Goal: Information Seeking & Learning: Learn about a topic

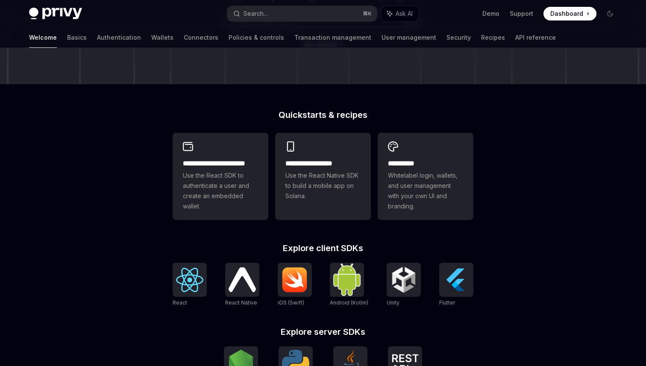
scroll to position [159, 0]
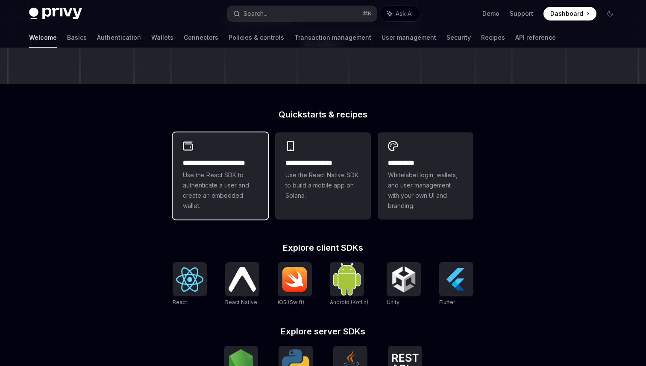
click at [209, 164] on h2 "**********" at bounding box center [220, 163] width 75 height 10
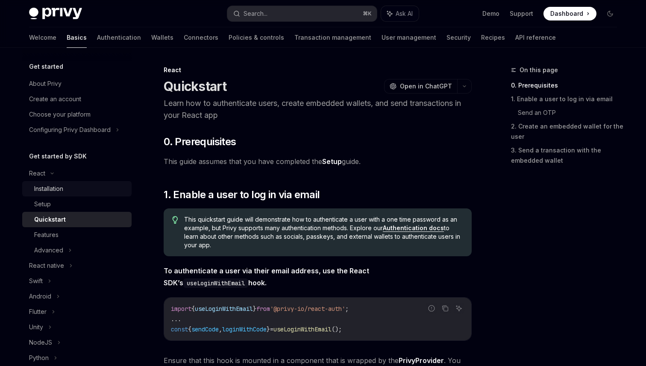
click at [50, 192] on div "Installation" at bounding box center [48, 189] width 29 height 10
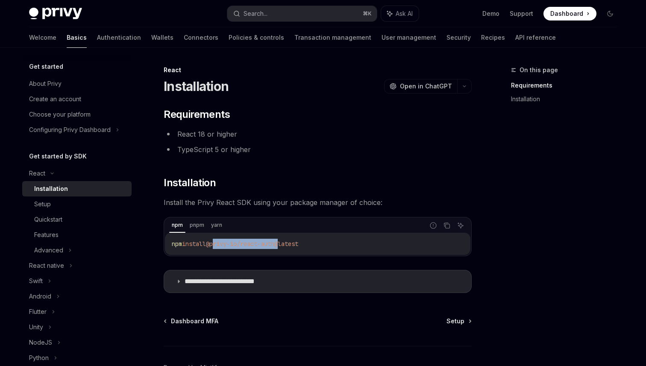
drag, startPoint x: 217, startPoint y: 245, endPoint x: 285, endPoint y: 243, distance: 68.4
click at [285, 243] on span "@privy-io/react-auth@latest" at bounding box center [252, 244] width 92 height 8
copy span "privy-io/react-auth"
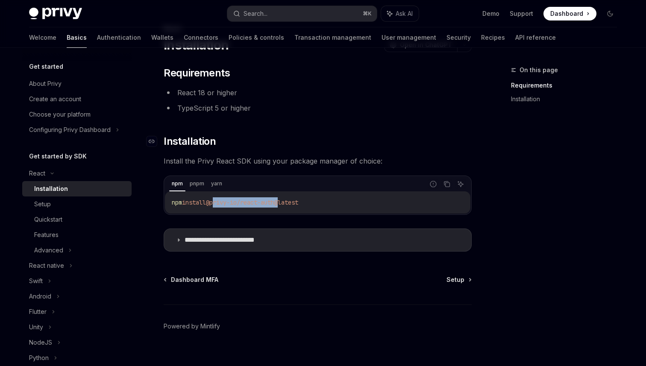
scroll to position [54, 0]
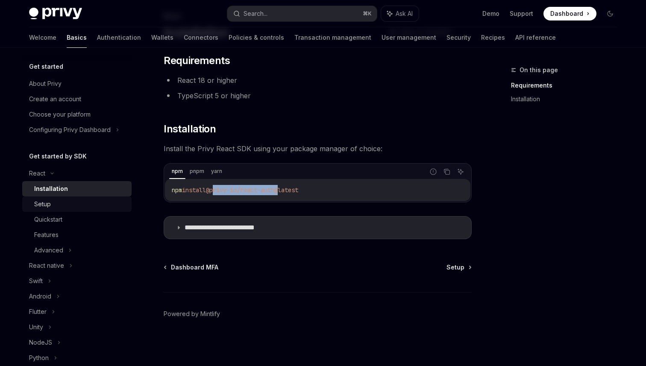
click at [43, 201] on div "Setup" at bounding box center [42, 204] width 17 height 10
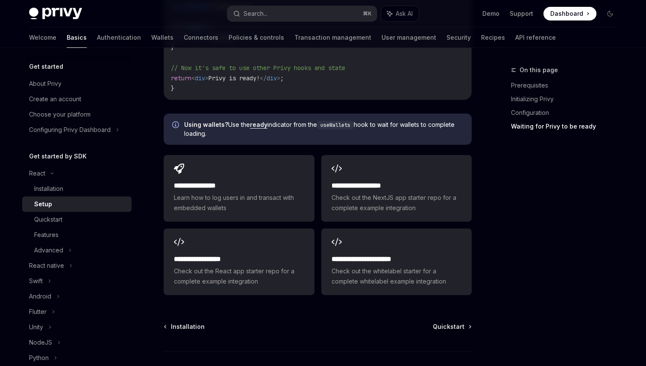
scroll to position [1042, 0]
click at [61, 221] on div "Quickstart" at bounding box center [48, 219] width 28 height 10
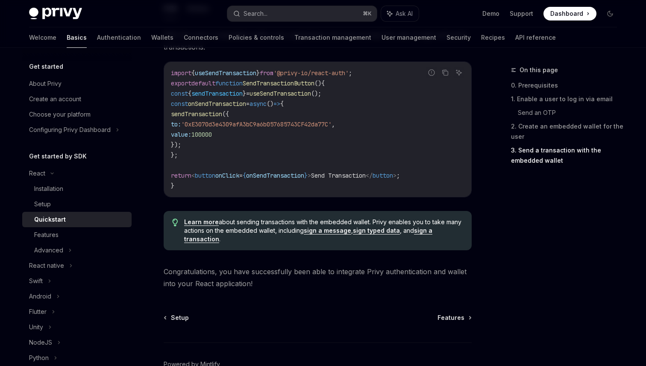
scroll to position [821, 0]
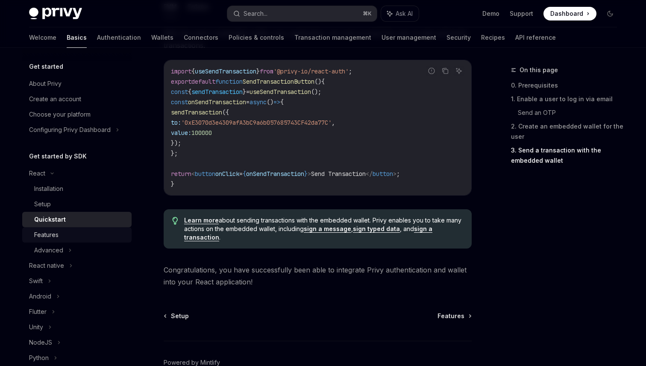
click at [48, 230] on div "Features" at bounding box center [46, 235] width 24 height 10
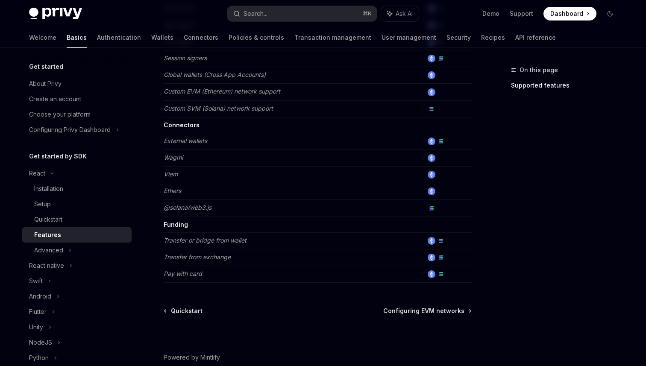
scroll to position [500, 0]
click at [76, 253] on div "Advanced" at bounding box center [76, 250] width 109 height 15
type textarea "*"
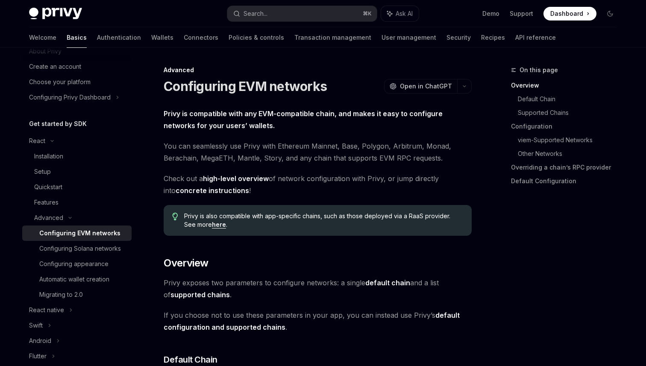
scroll to position [35, 0]
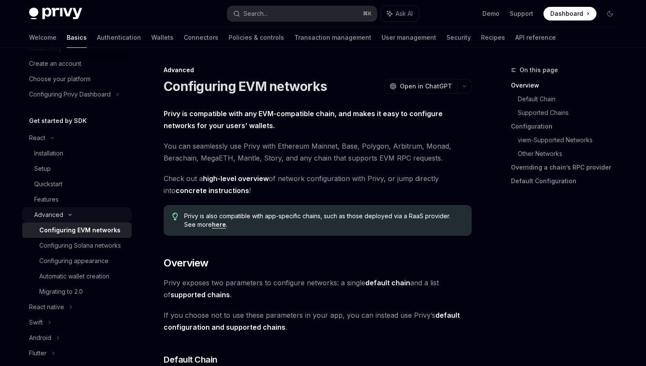
click at [67, 216] on icon at bounding box center [70, 214] width 10 height 3
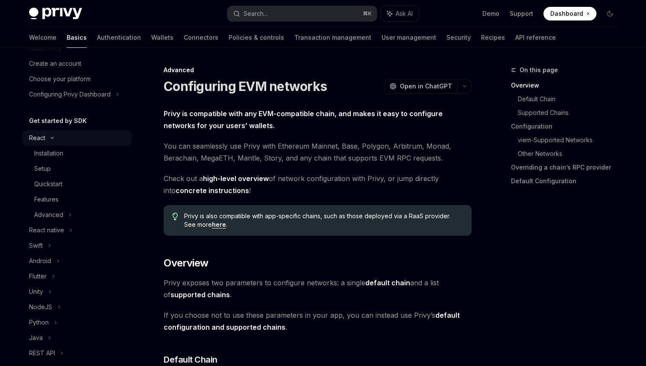
click at [47, 138] on icon at bounding box center [52, 137] width 10 height 3
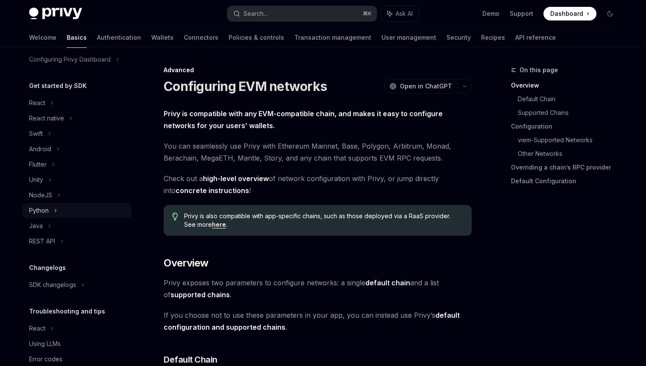
scroll to position [0, 0]
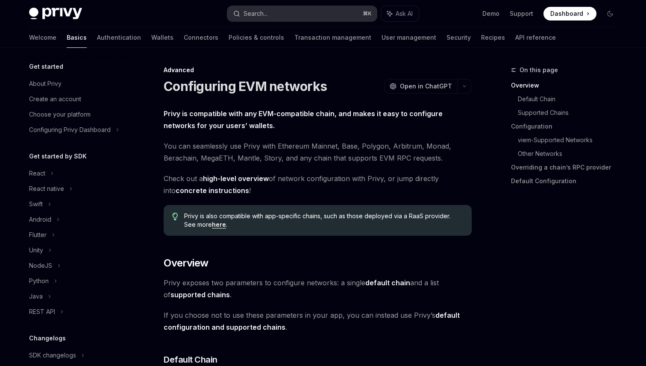
click at [251, 11] on div "Search..." at bounding box center [255, 14] width 24 height 10
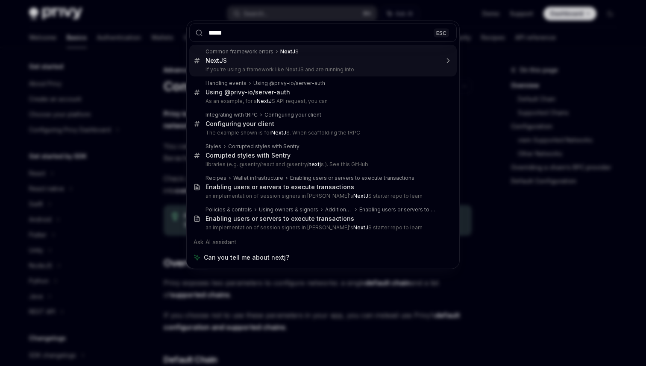
type input "******"
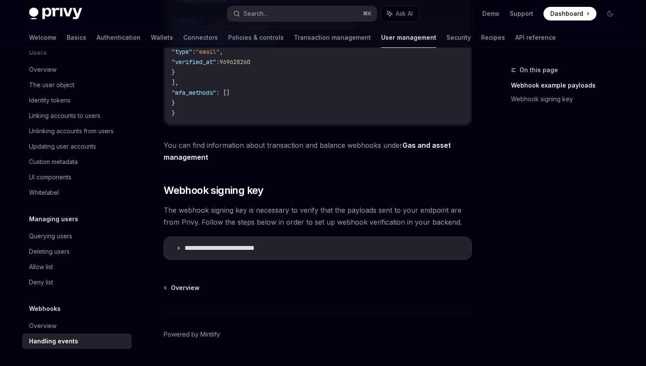
scroll to position [384, 0]
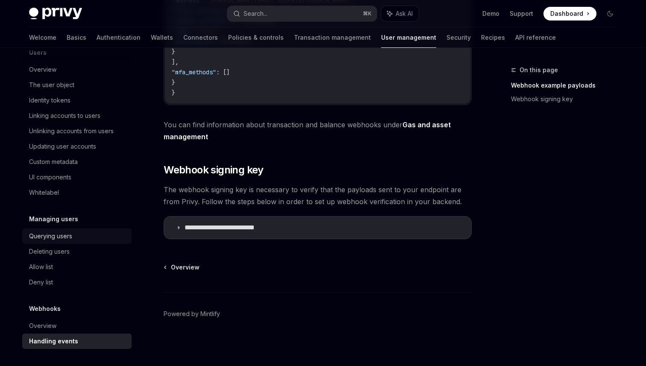
click at [62, 234] on div "Querying users" at bounding box center [50, 236] width 43 height 10
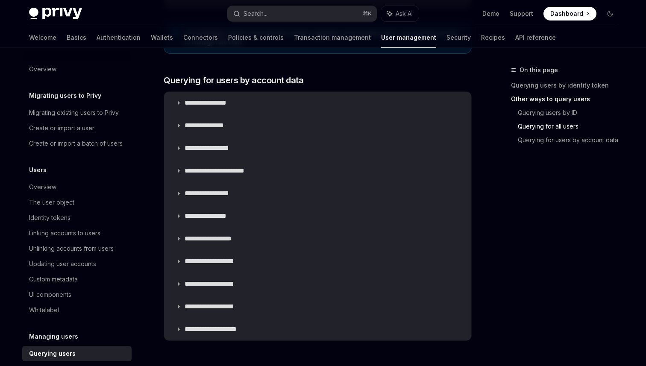
scroll to position [517, 0]
click at [481, 38] on link "Recipes" at bounding box center [493, 37] width 24 height 21
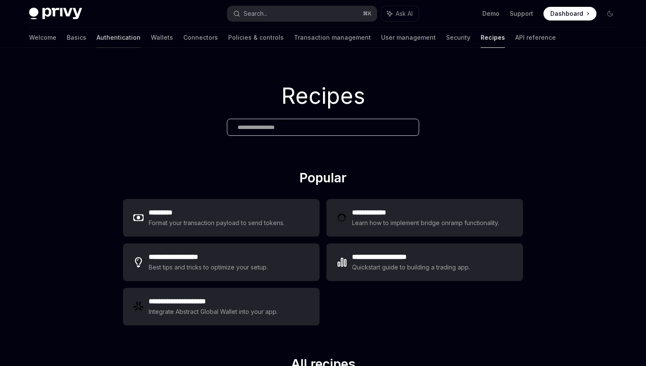
click at [97, 42] on link "Authentication" at bounding box center [119, 37] width 44 height 21
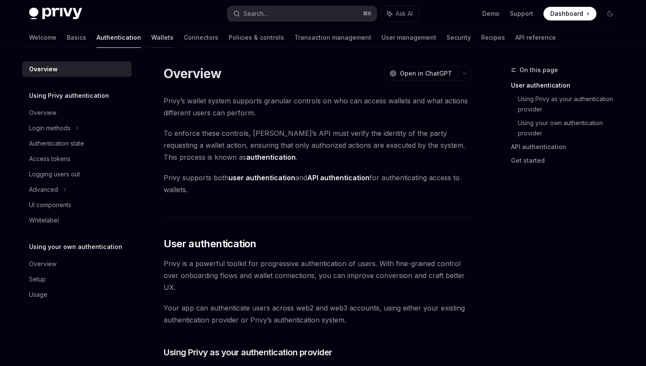
click at [151, 40] on link "Wallets" at bounding box center [162, 37] width 22 height 21
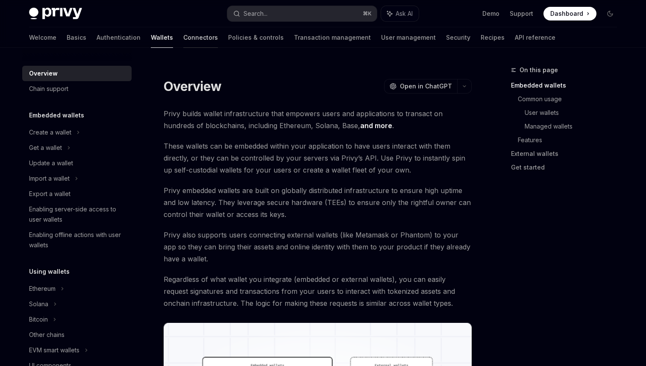
click at [183, 37] on link "Connectors" at bounding box center [200, 37] width 35 height 21
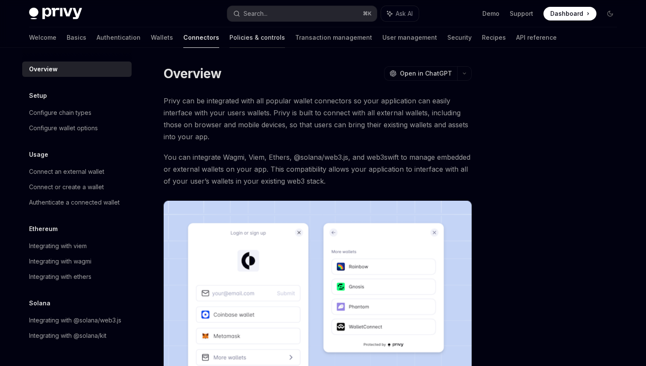
click at [229, 38] on link "Policies & controls" at bounding box center [257, 37] width 56 height 21
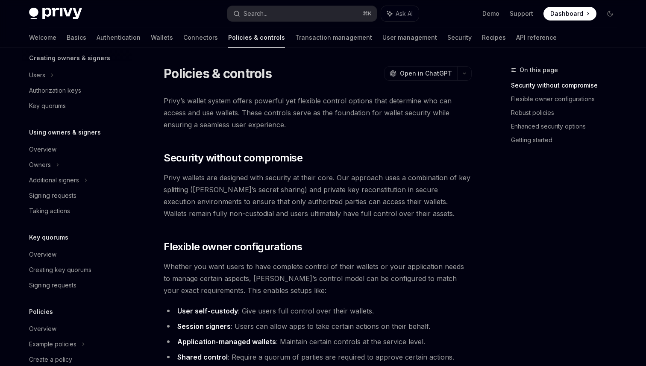
scroll to position [187, 0]
click at [76, 176] on div "Additional signers" at bounding box center [54, 179] width 50 height 10
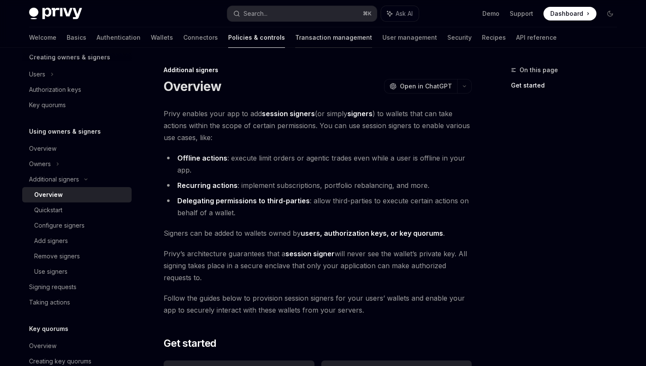
click at [295, 35] on link "Transaction management" at bounding box center [333, 37] width 77 height 21
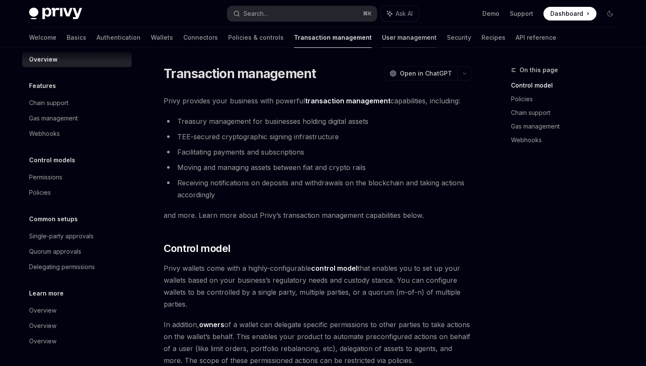
click at [382, 41] on link "User management" at bounding box center [409, 37] width 55 height 21
type textarea "*"
